Goal: Information Seeking & Learning: Learn about a topic

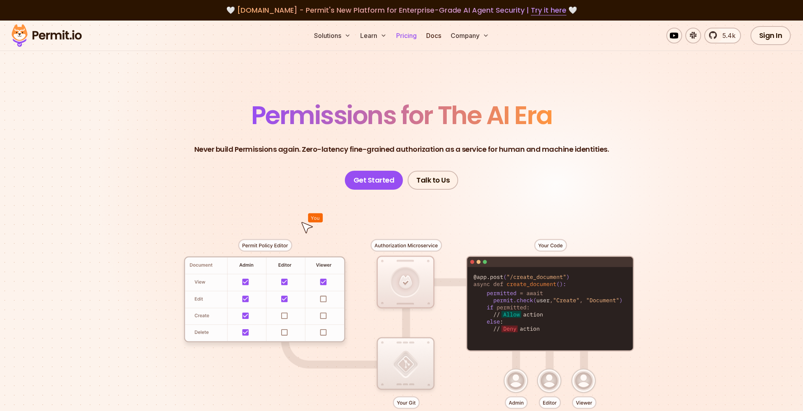
click at [403, 36] on link "Pricing" at bounding box center [406, 36] width 27 height 16
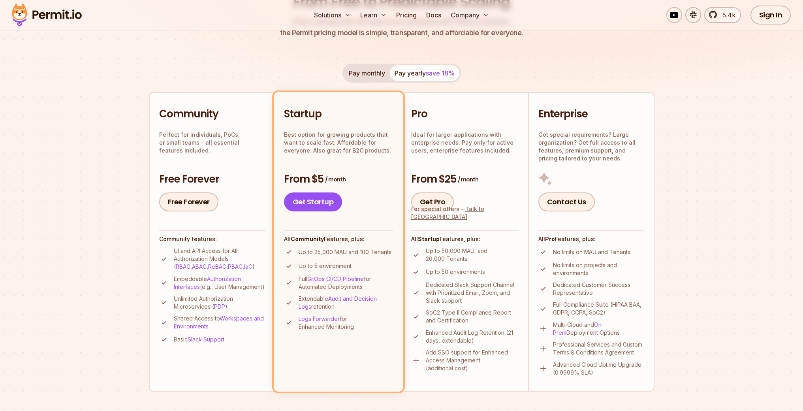
scroll to position [167, 0]
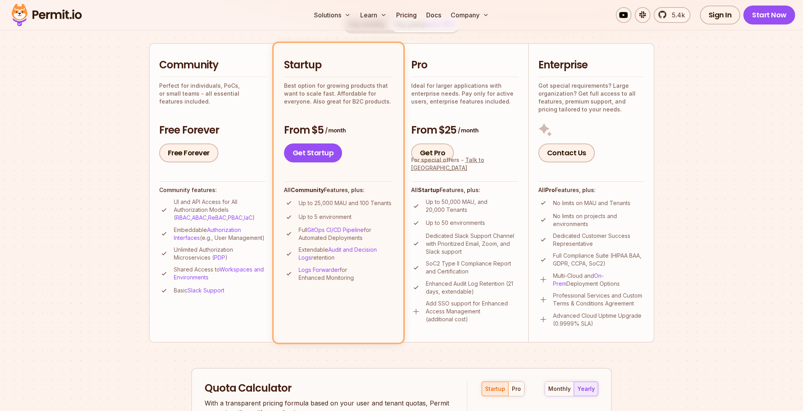
click at [458, 212] on p "Up to 50,000 MAU, and 20,000 Tenants" at bounding box center [472, 206] width 93 height 16
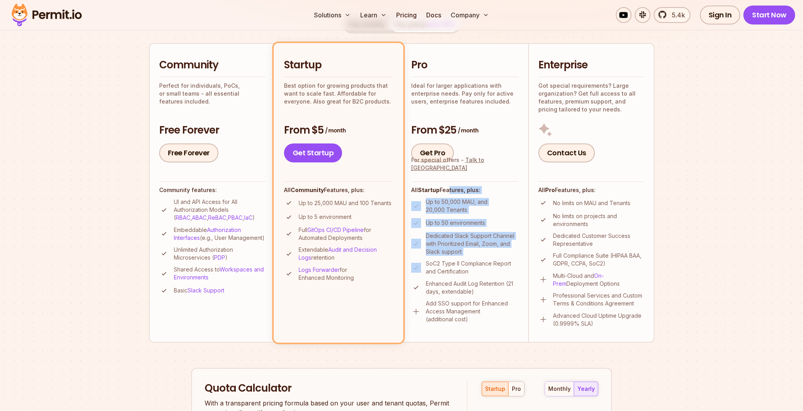
drag, startPoint x: 447, startPoint y: 190, endPoint x: 459, endPoint y: 258, distance: 69.7
click at [459, 258] on div "All Startup Features, plus: Up to 50,000 MAU, and 20,000 Tenants Up to 50 envir…" at bounding box center [464, 252] width 107 height 142
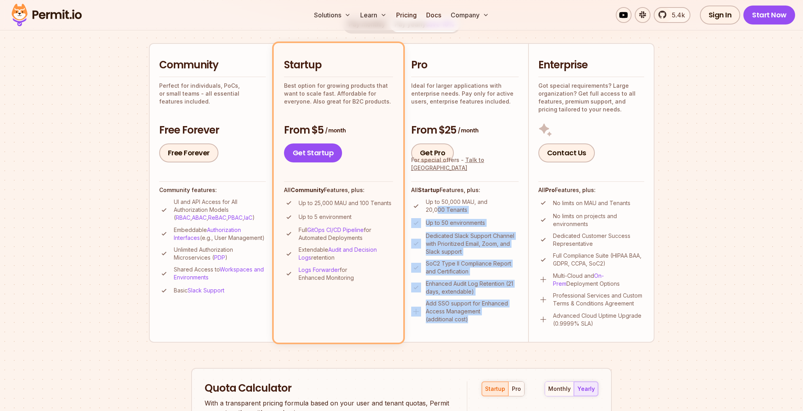
drag, startPoint x: 468, startPoint y: 317, endPoint x: 438, endPoint y: 213, distance: 108.5
click at [438, 213] on ul "Up to 50,000 MAU, and 20,000 Tenants Up to 50 environments Dedicated Slack Supp…" at bounding box center [464, 260] width 107 height 125
click at [444, 233] on p "Dedicated Slack Support Channel with Prioritized Email, Zoom, and Slack support" at bounding box center [472, 244] width 93 height 24
drag, startPoint x: 436, startPoint y: 235, endPoint x: 458, endPoint y: 314, distance: 81.5
click at [457, 313] on ul "Up to 50,000 MAU, and 20,000 Tenants Up to 50 environments Dedicated Slack Supp…" at bounding box center [464, 260] width 107 height 125
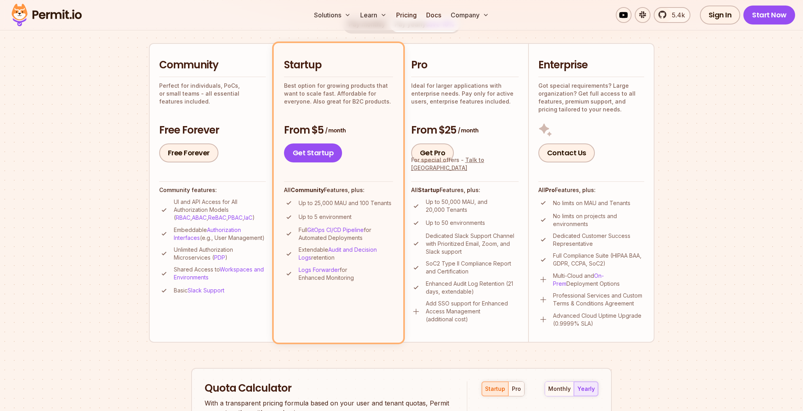
click at [466, 319] on p "Add SSO support for Enhanced Access Management (additional cost)" at bounding box center [472, 311] width 93 height 24
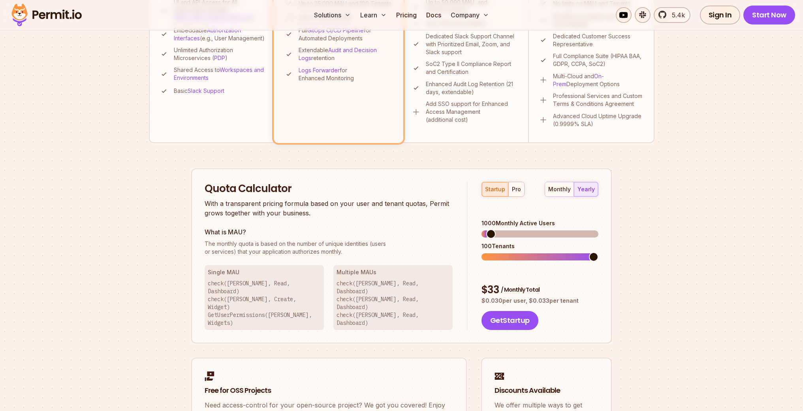
scroll to position [366, 0]
click at [519, 191] on div "pro" at bounding box center [516, 190] width 9 height 8
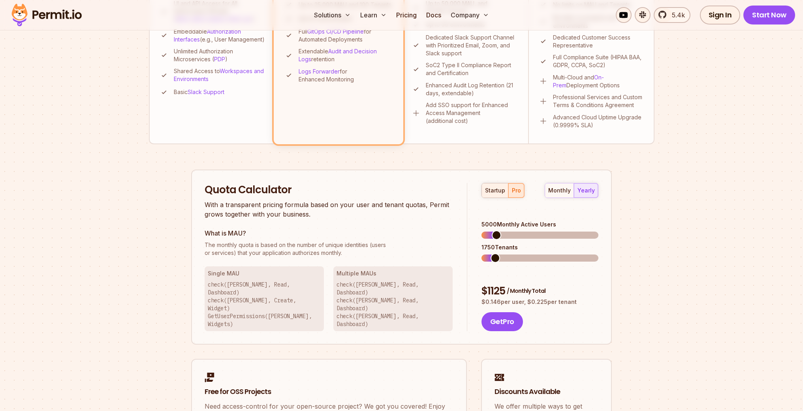
click at [498, 191] on div "startup" at bounding box center [495, 190] width 20 height 8
click at [517, 190] on div "pro" at bounding box center [516, 190] width 9 height 8
click at [497, 192] on div "startup" at bounding box center [495, 190] width 20 height 8
click at [564, 193] on div "monthly" at bounding box center [559, 190] width 23 height 8
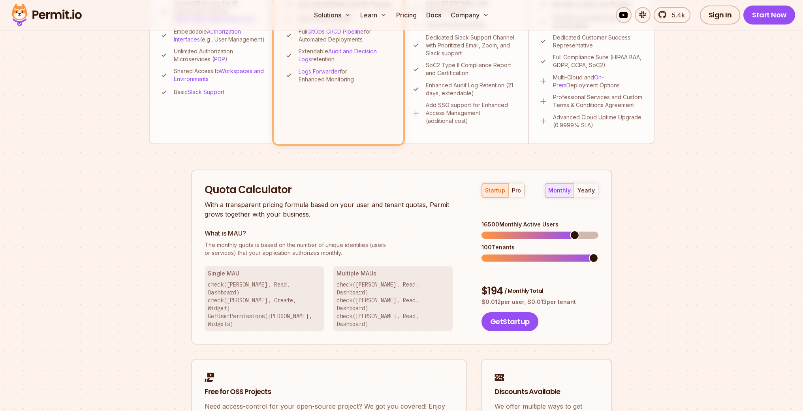
click at [577, 230] on span at bounding box center [574, 234] width 9 height 9
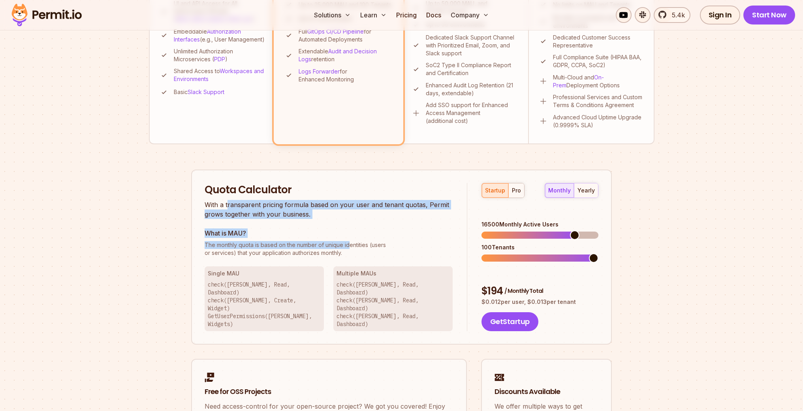
drag, startPoint x: 228, startPoint y: 204, endPoint x: 349, endPoint y: 248, distance: 129.2
click at [349, 248] on div "Quota Calculator With a transparent pricing formula based on your user and tena…" at bounding box center [336, 257] width 263 height 148
click at [349, 248] on p "The monthly quota is based on the number of unique identities (users or service…" at bounding box center [329, 249] width 248 height 16
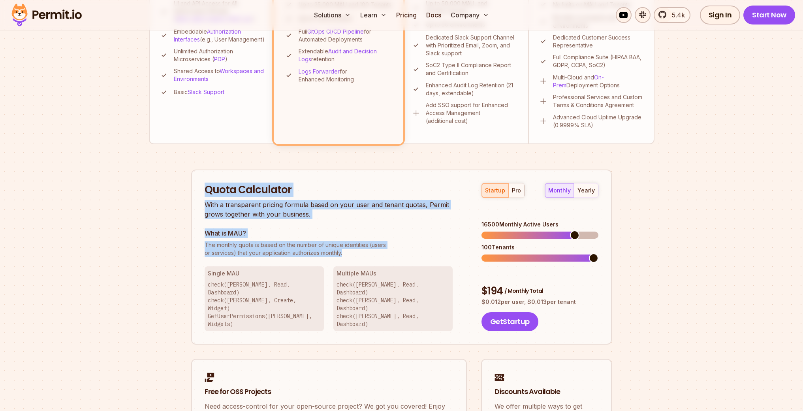
drag, startPoint x: 320, startPoint y: 241, endPoint x: 198, endPoint y: 194, distance: 131.1
click at [198, 194] on div "Quota Calculator With a transparent pricing formula based on your user and tena…" at bounding box center [401, 256] width 421 height 175
click at [227, 215] on p "With a transparent pricing formula based on your user and tenant quotas, Permit…" at bounding box center [329, 209] width 248 height 19
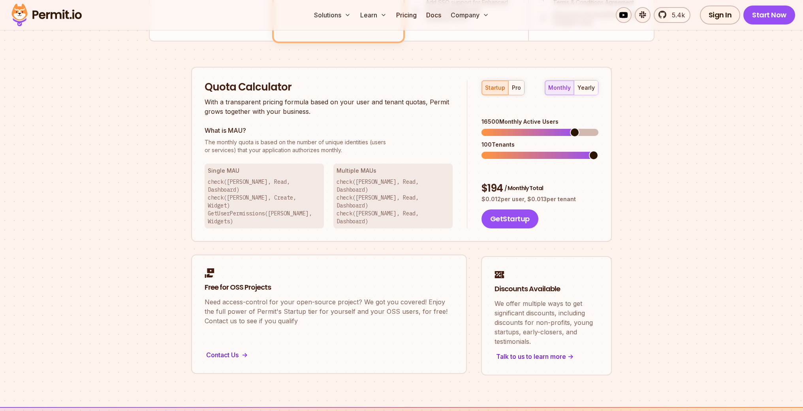
scroll to position [482, 0]
